Goal: Information Seeking & Learning: Learn about a topic

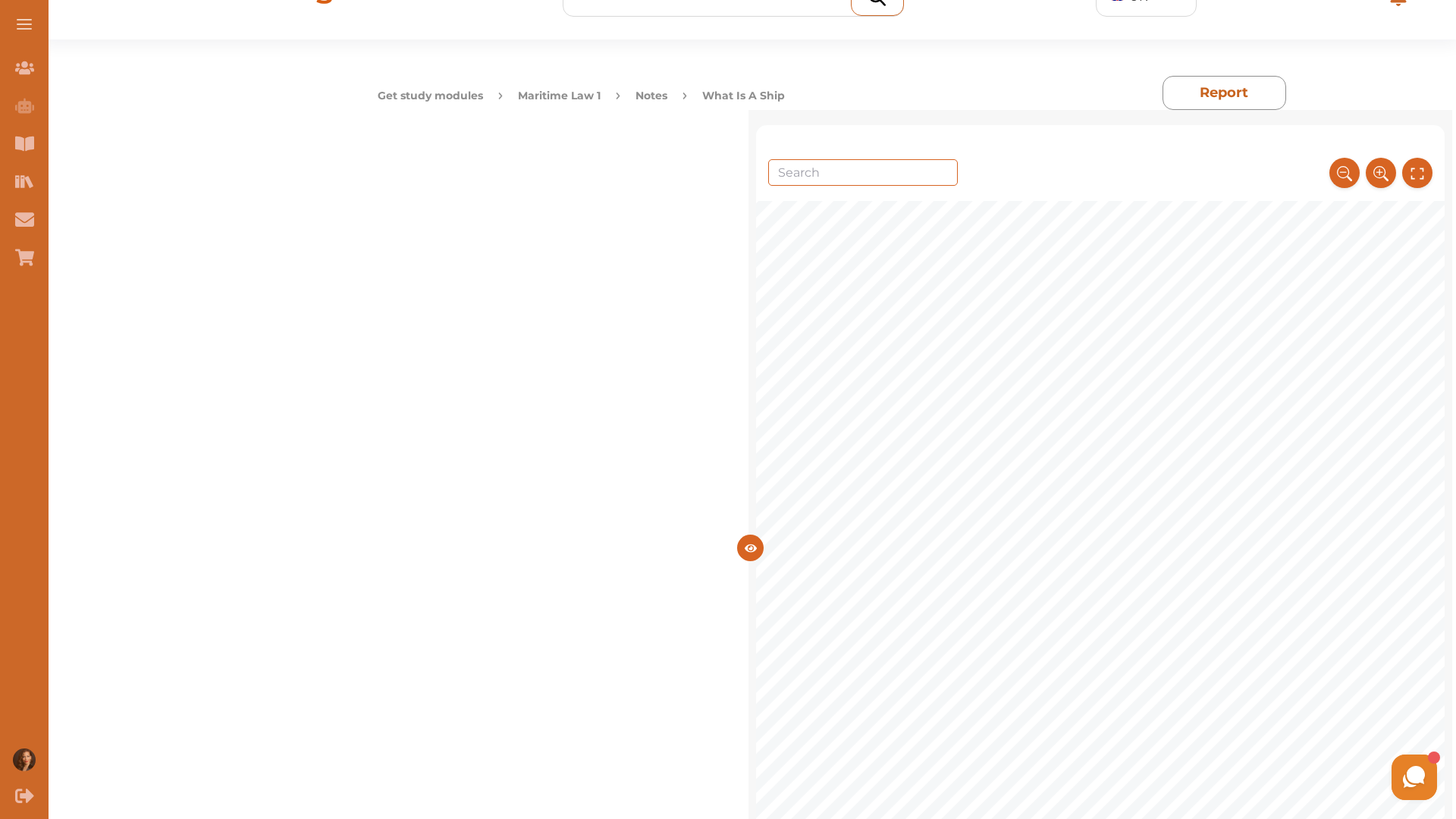
scroll to position [3715, 0]
drag, startPoint x: 756, startPoint y: 751, endPoint x: 748, endPoint y: 752, distance: 8.1
click at [869, 568] on div "5 • Issue: The question was whether the offshore platform could be classified a…" at bounding box center [1100, 476] width 689 height 901
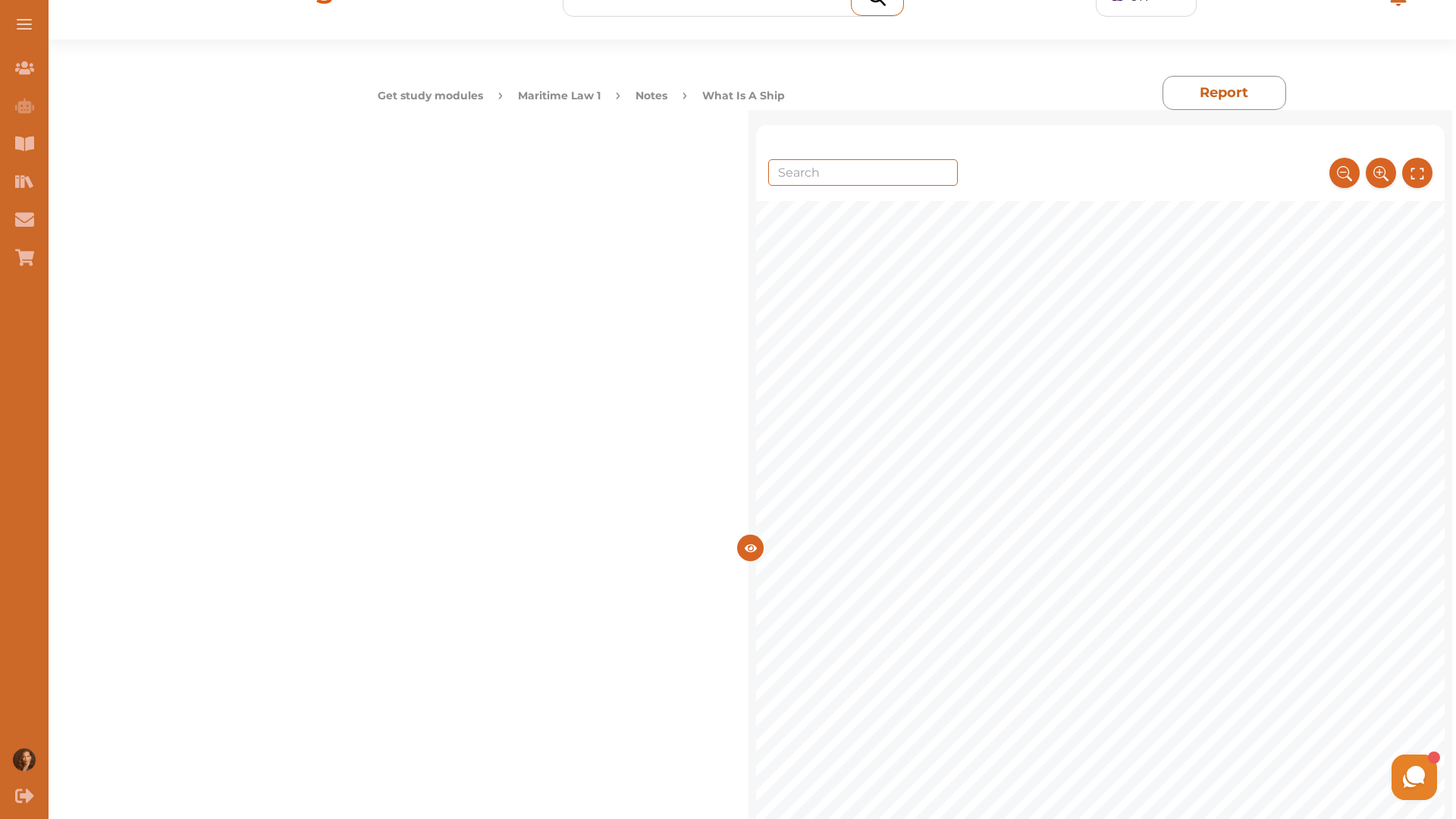
drag, startPoint x: 740, startPoint y: 625, endPoint x: 759, endPoint y: 638, distance: 23.0
click at [911, 736] on span "as it failed to mark certain navigational hazards, leading to the grounding inc…" at bounding box center [1143, 743] width 465 height 14
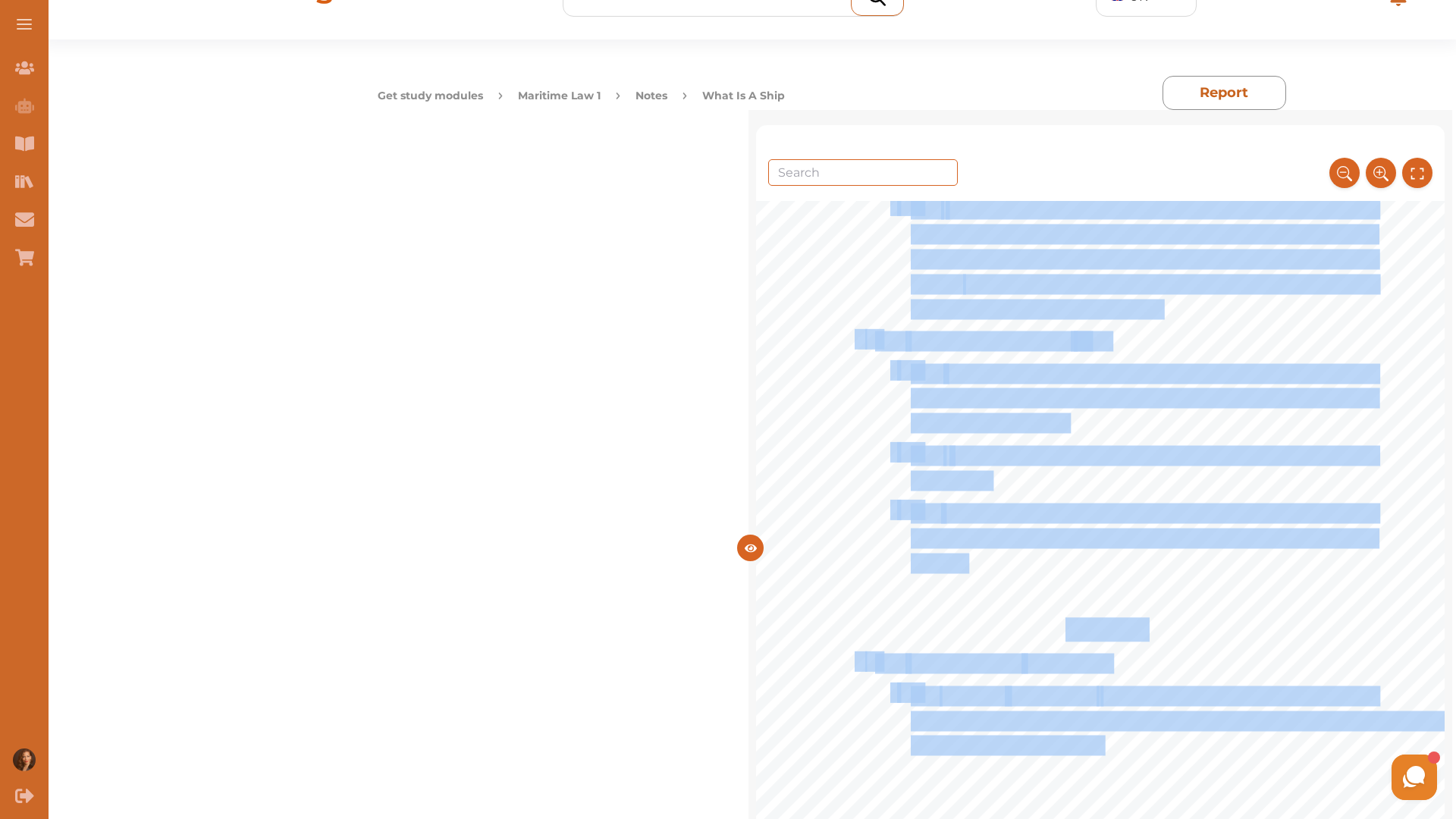
drag, startPoint x: 731, startPoint y: 636, endPoint x: 924, endPoint y: 681, distance: 198.2
click at [926, 682] on div "5 • Issue: The question was whether the offshore platform could be classified a…" at bounding box center [1100, 476] width 689 height 901
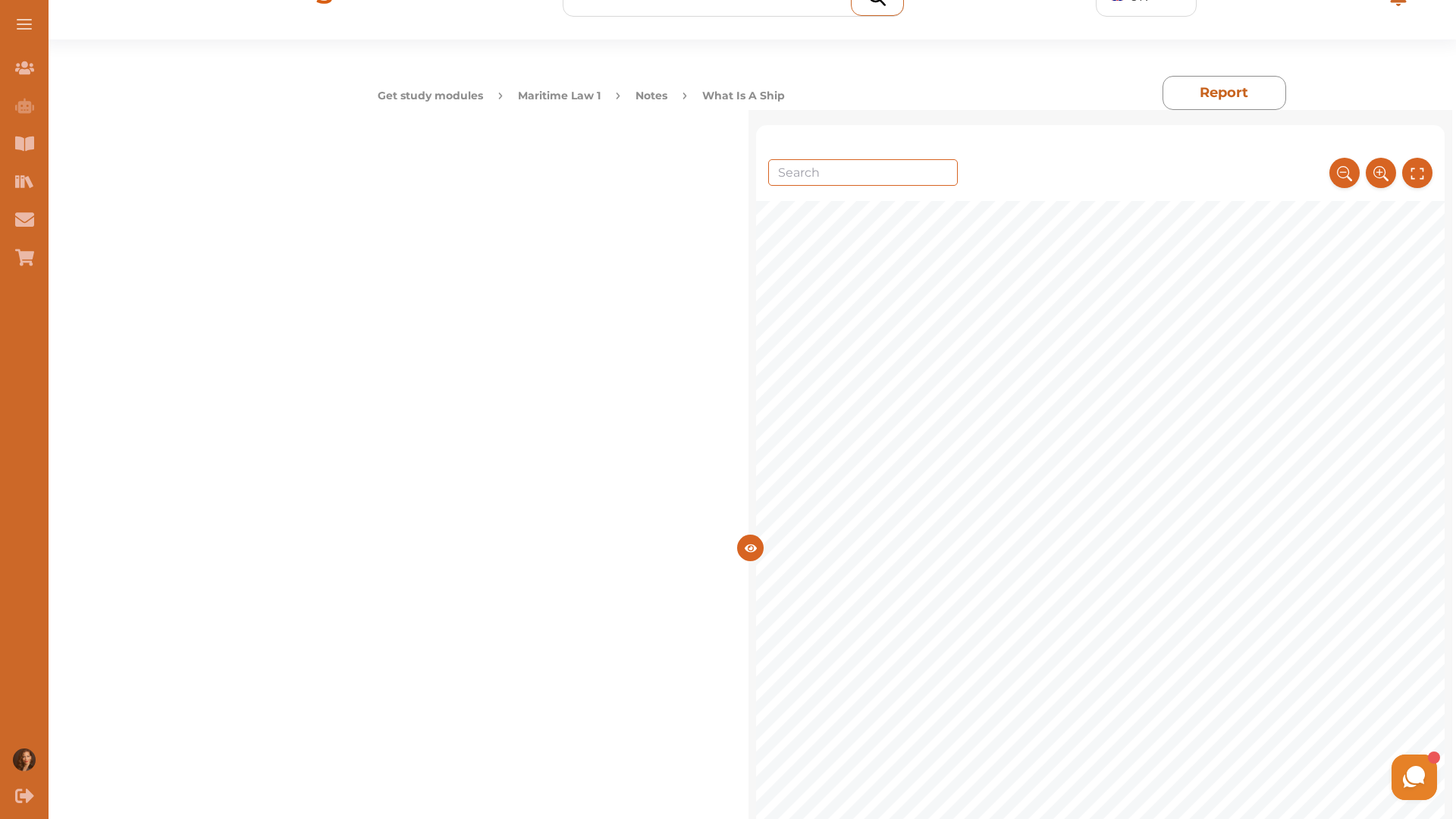
click at [1141, 761] on span "g that the vessel was unseaworthy due to" at bounding box center [1259, 768] width 237 height 14
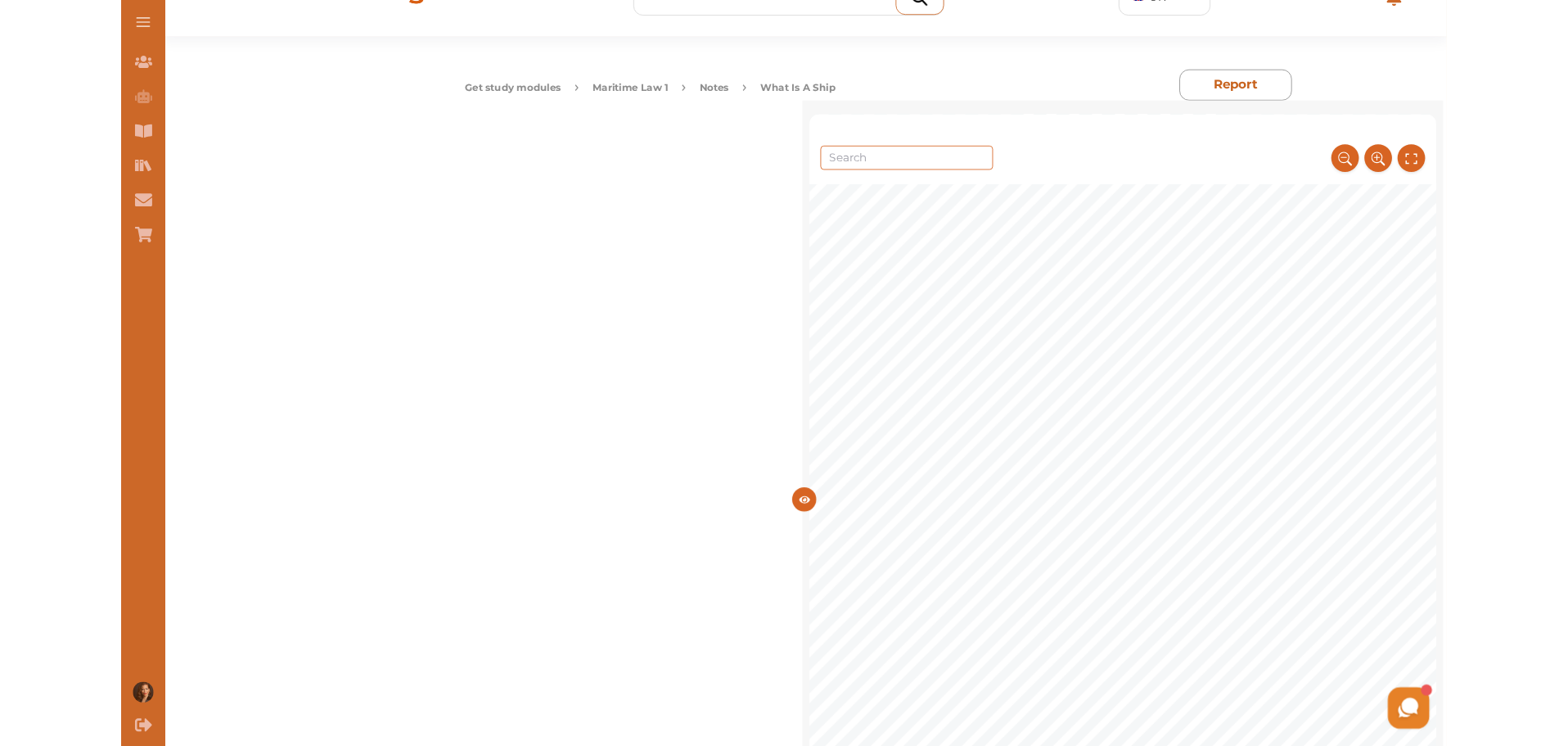
scroll to position [5101, 0]
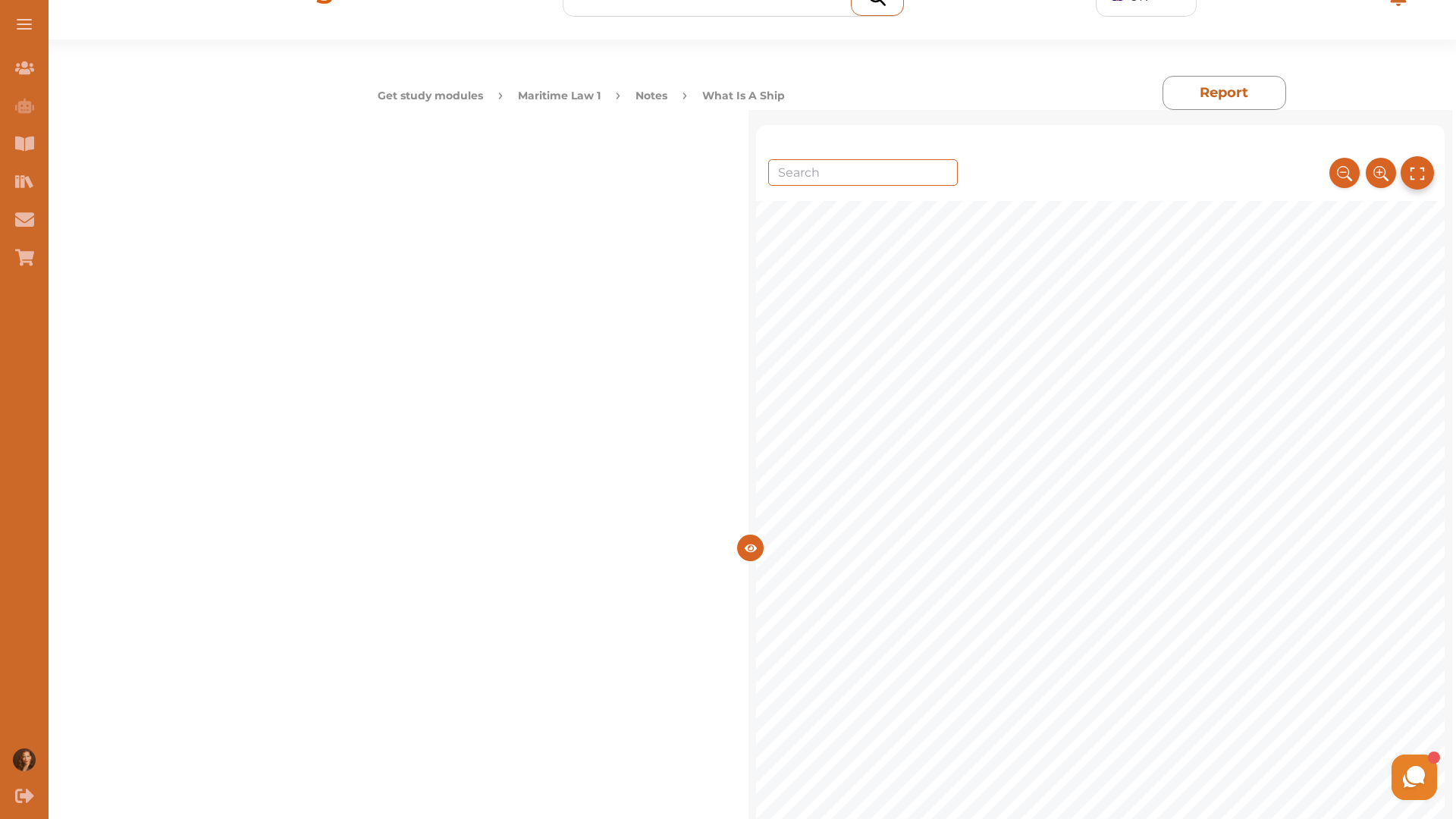
click at [1420, 161] on icon at bounding box center [1416, 173] width 16 height 25
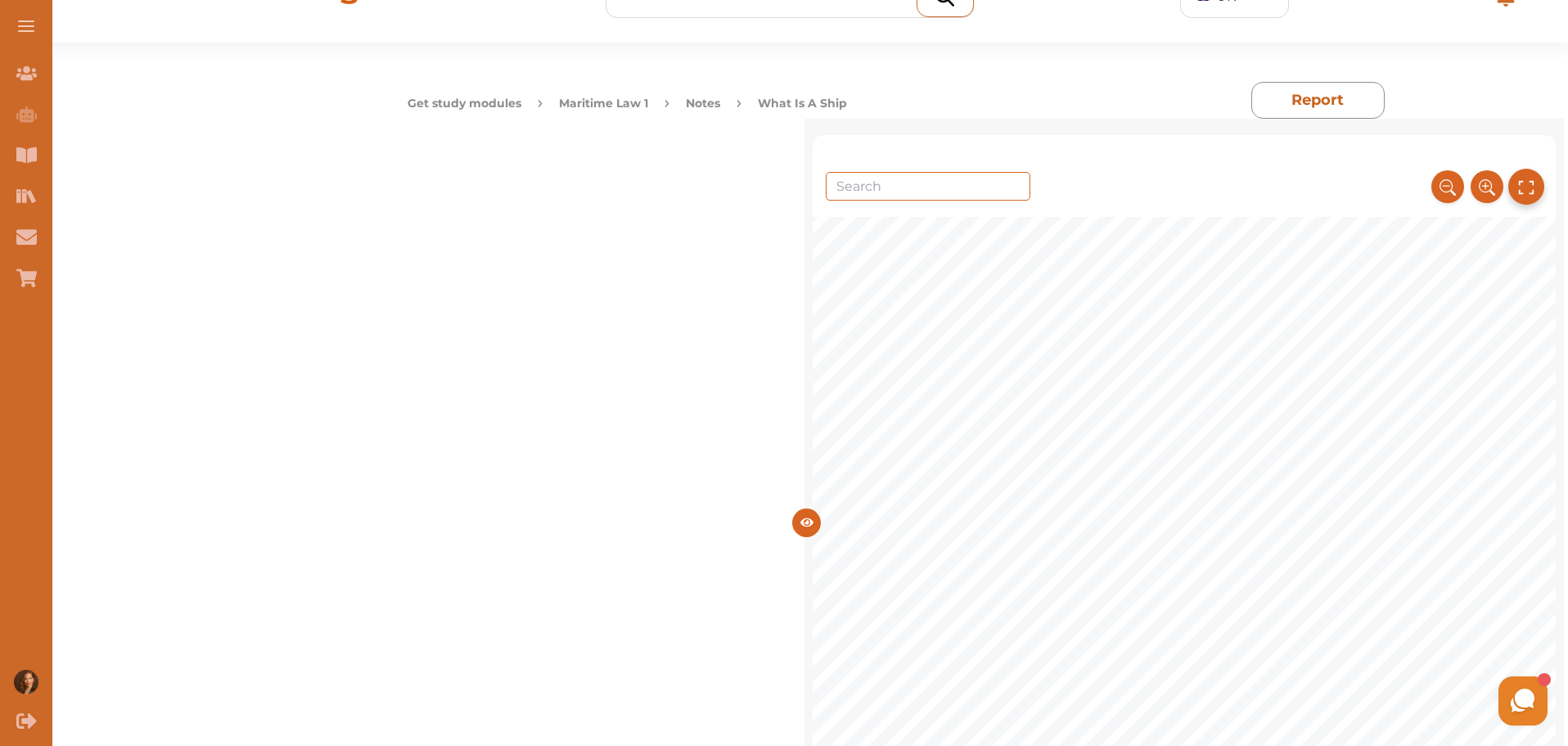
click at [1527, 182] on icon at bounding box center [1527, 186] width 15 height 14
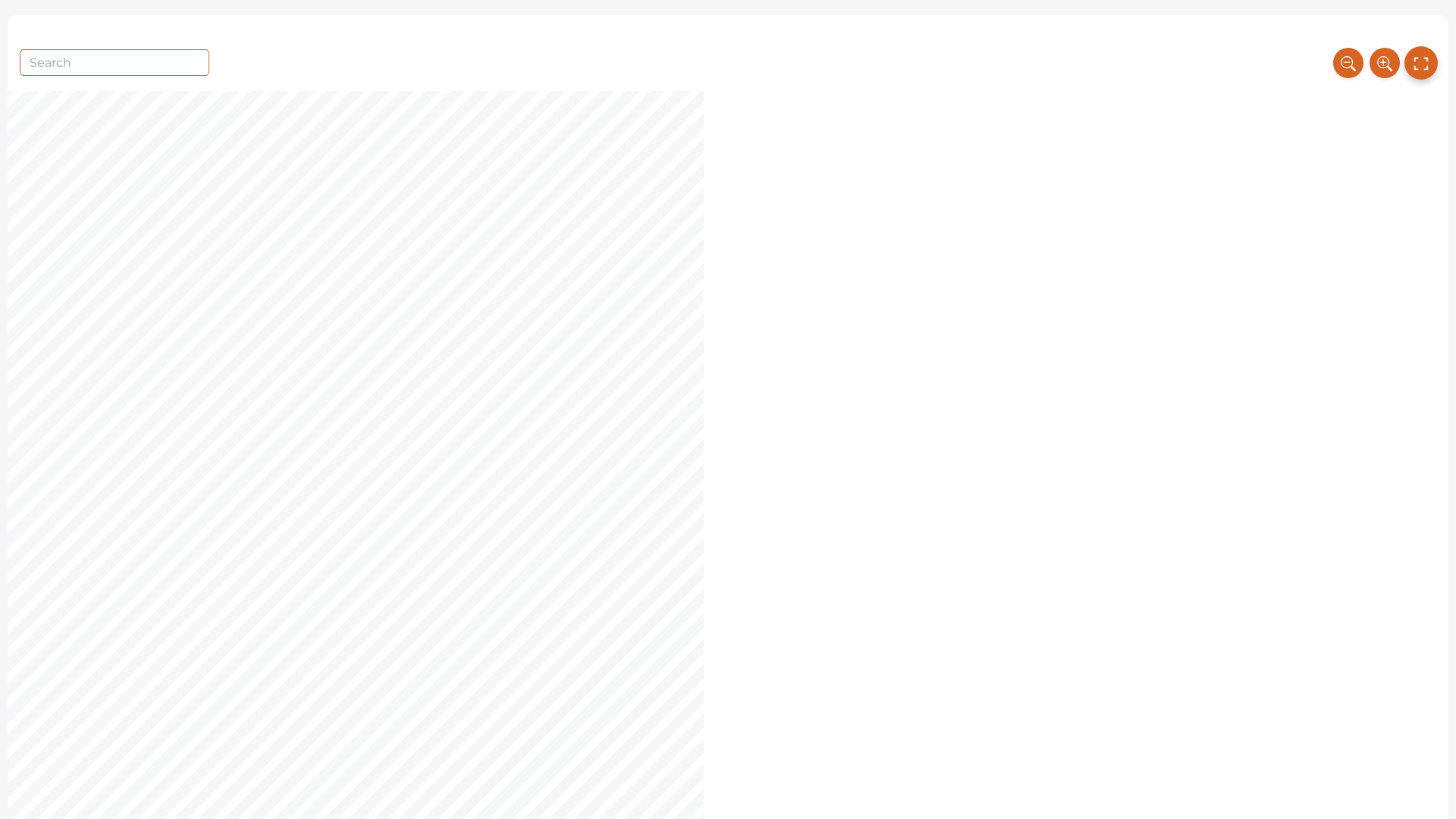
click at [1423, 67] on icon at bounding box center [1421, 63] width 16 height 25
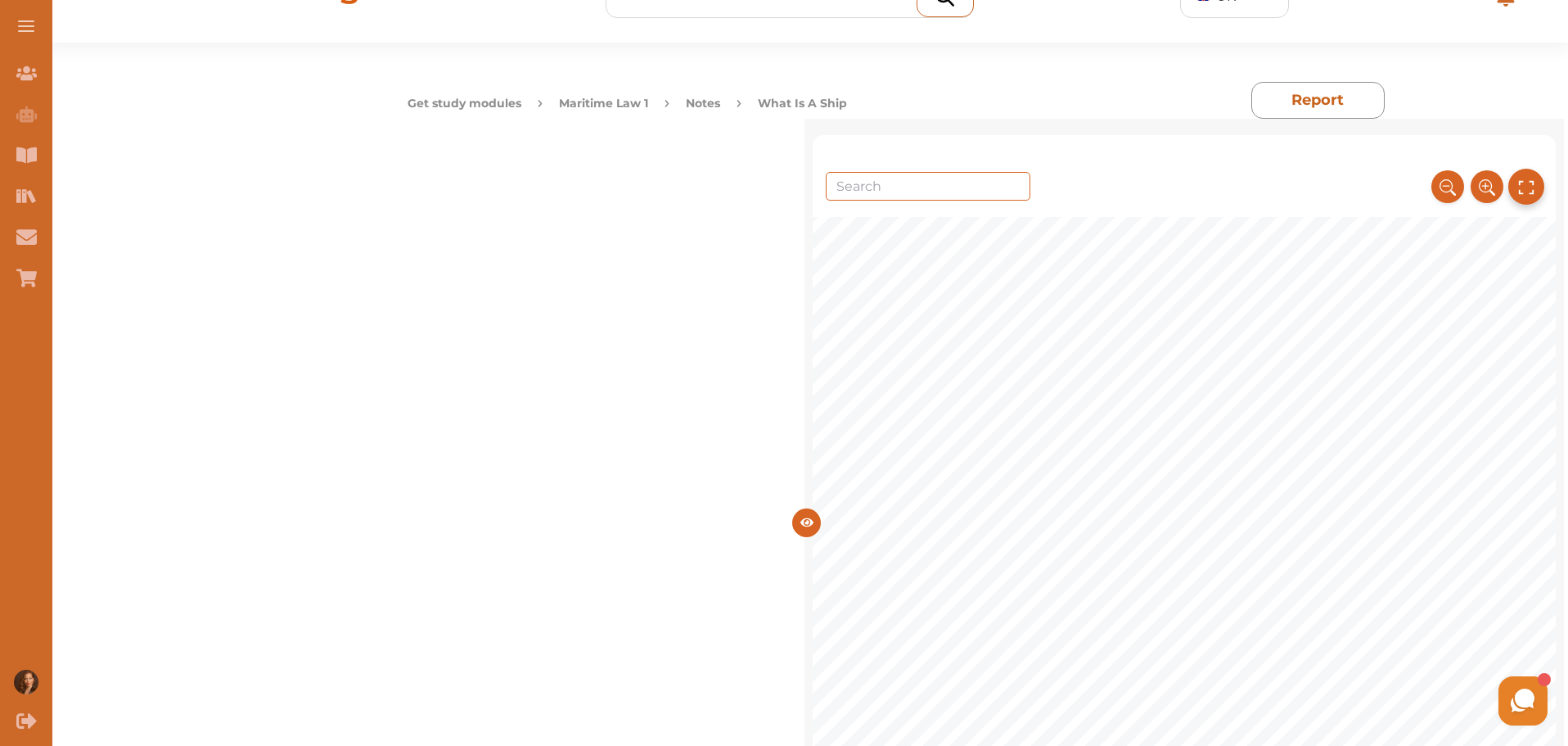
click at [1533, 188] on button at bounding box center [1526, 186] width 36 height 36
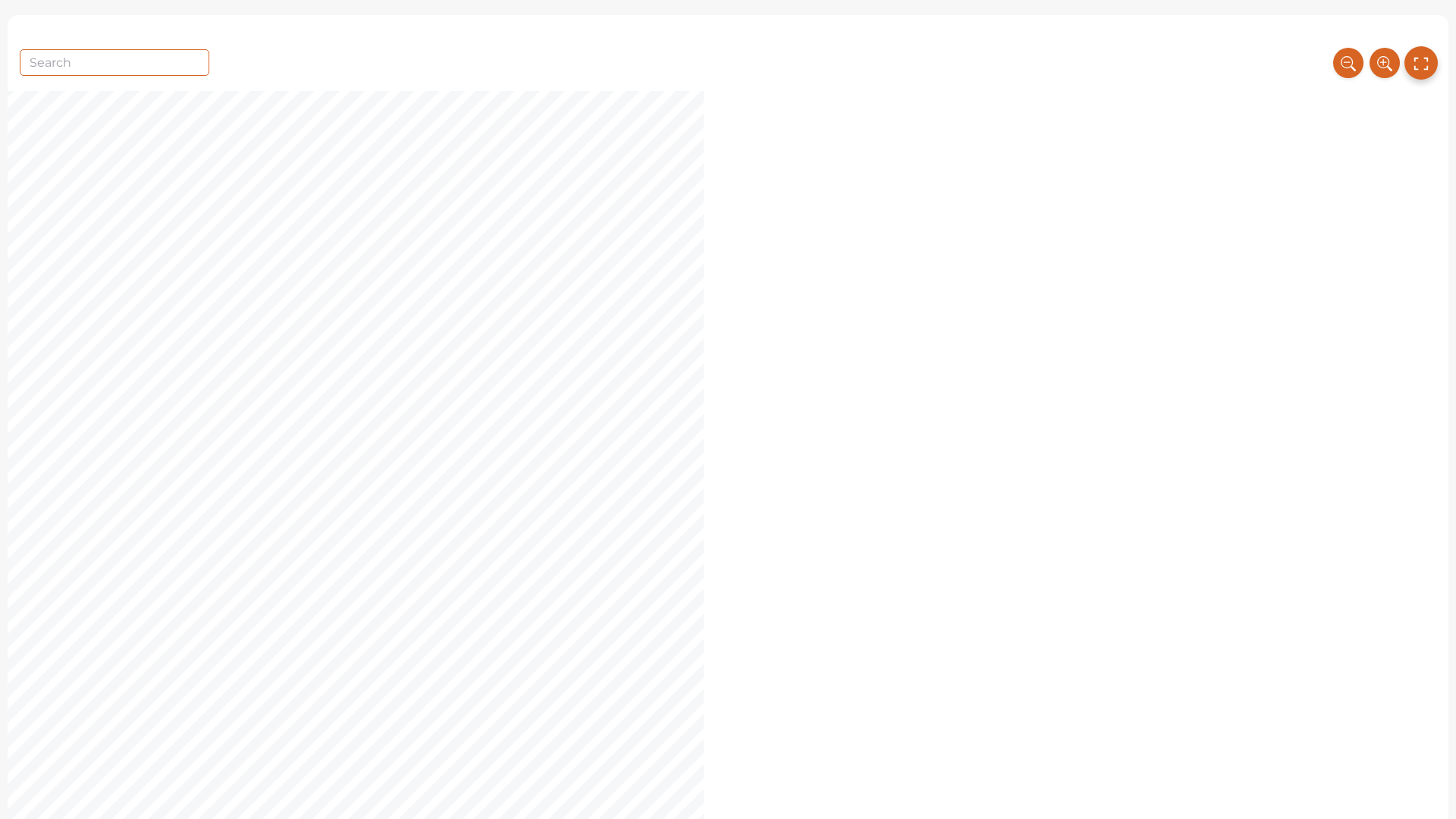
click at [1419, 60] on icon at bounding box center [1421, 63] width 16 height 25
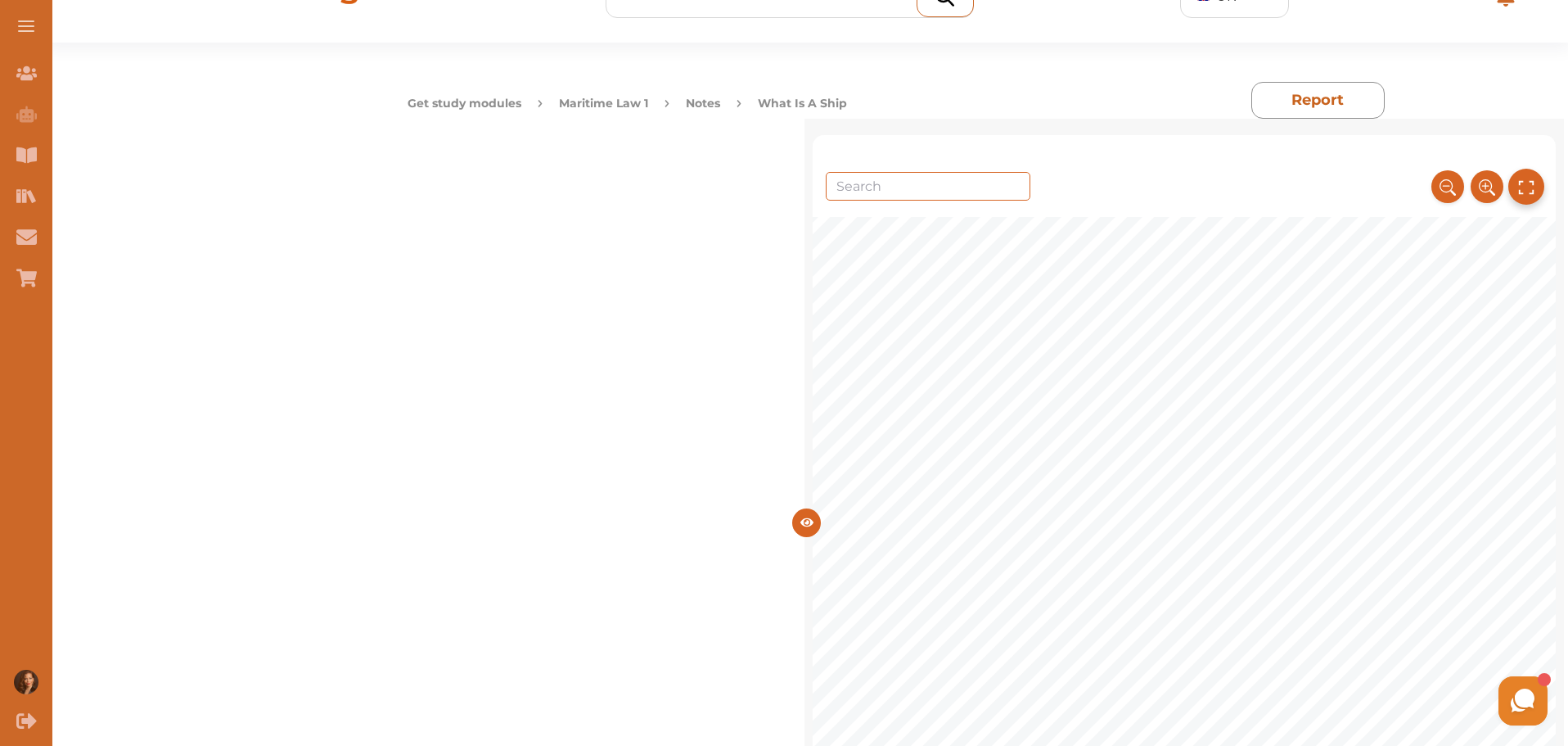
click at [1524, 176] on icon at bounding box center [1526, 186] width 18 height 27
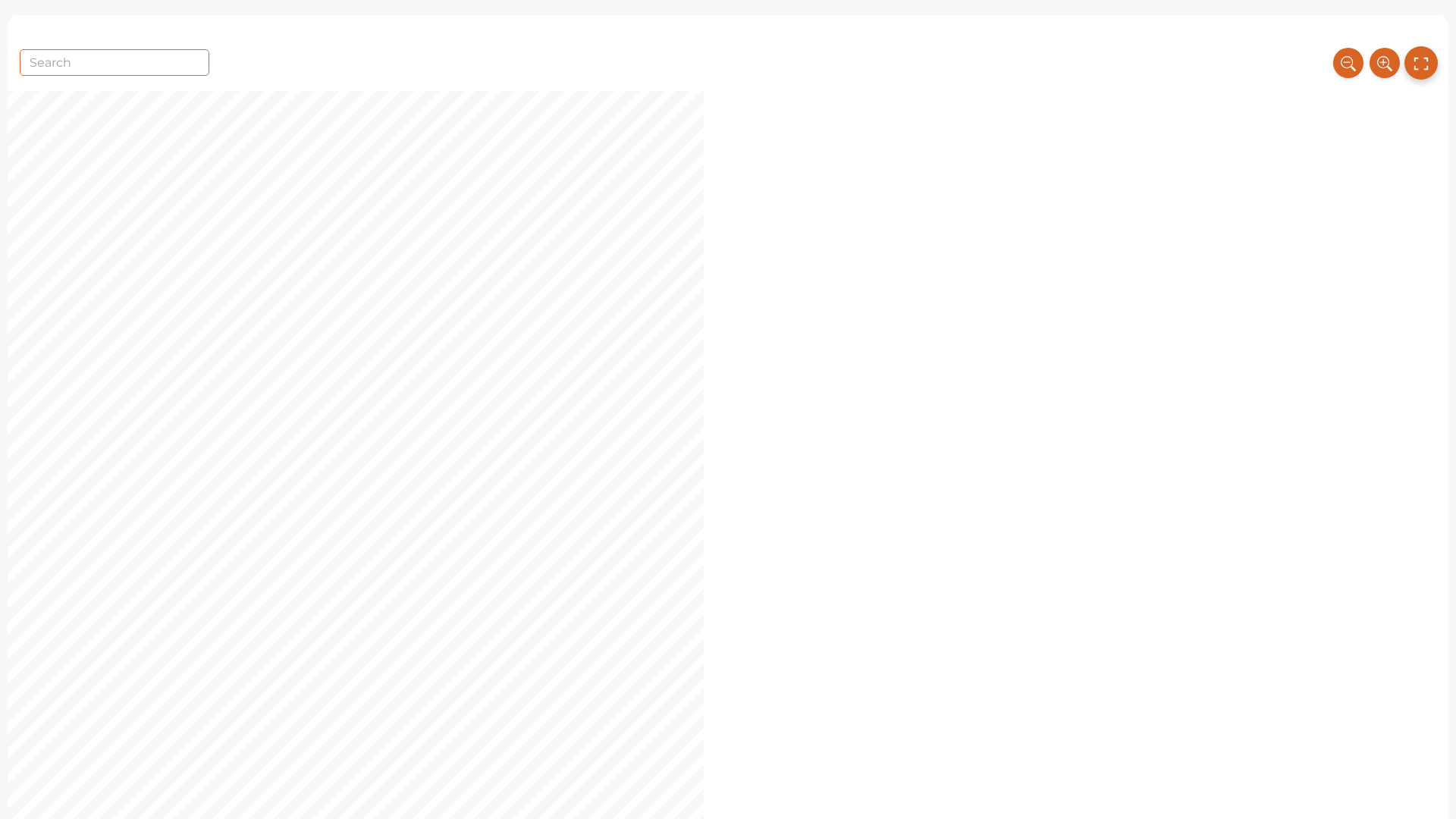
click at [1422, 51] on icon at bounding box center [1421, 63] width 16 height 25
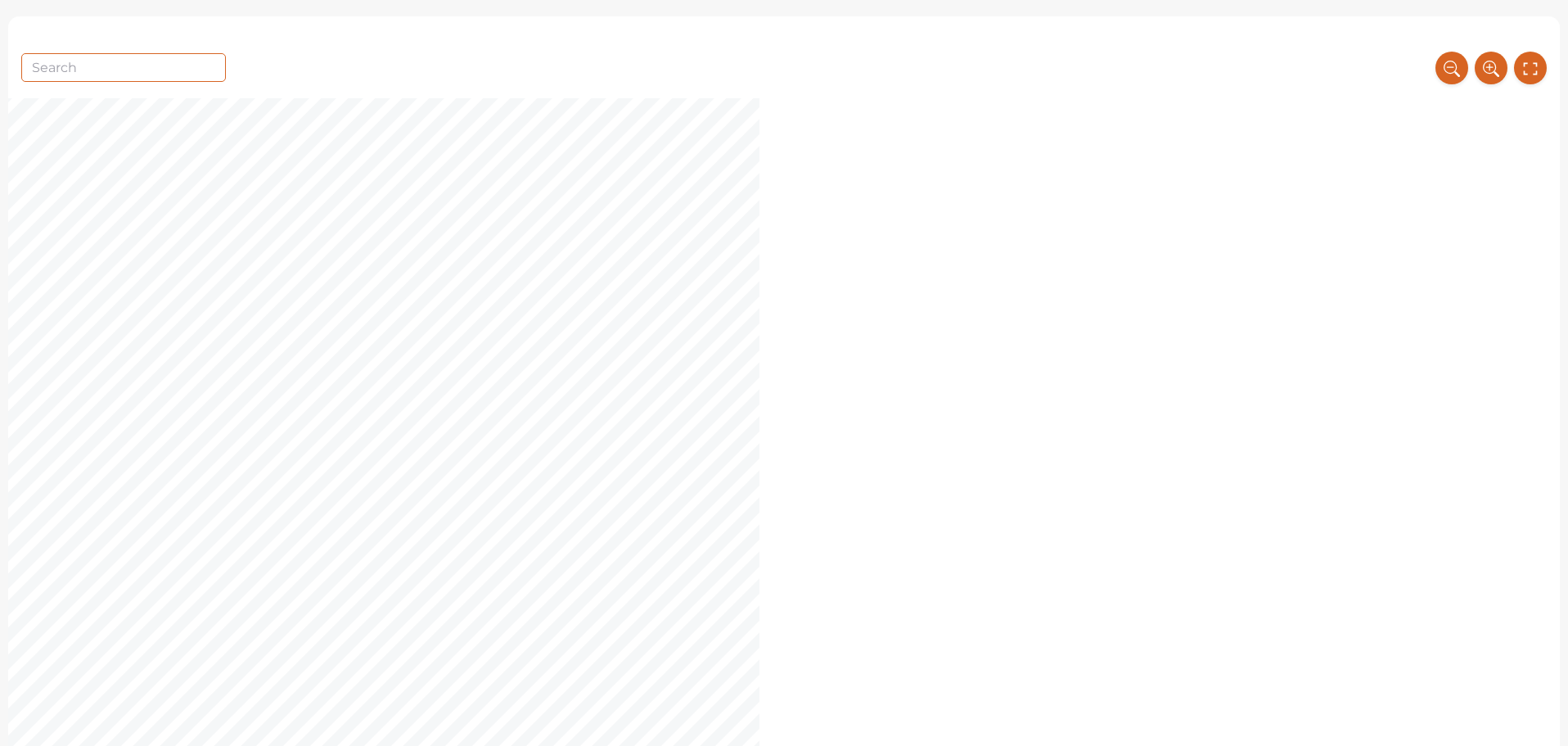
scroll to position [5240, 0]
